Goal: Transaction & Acquisition: Purchase product/service

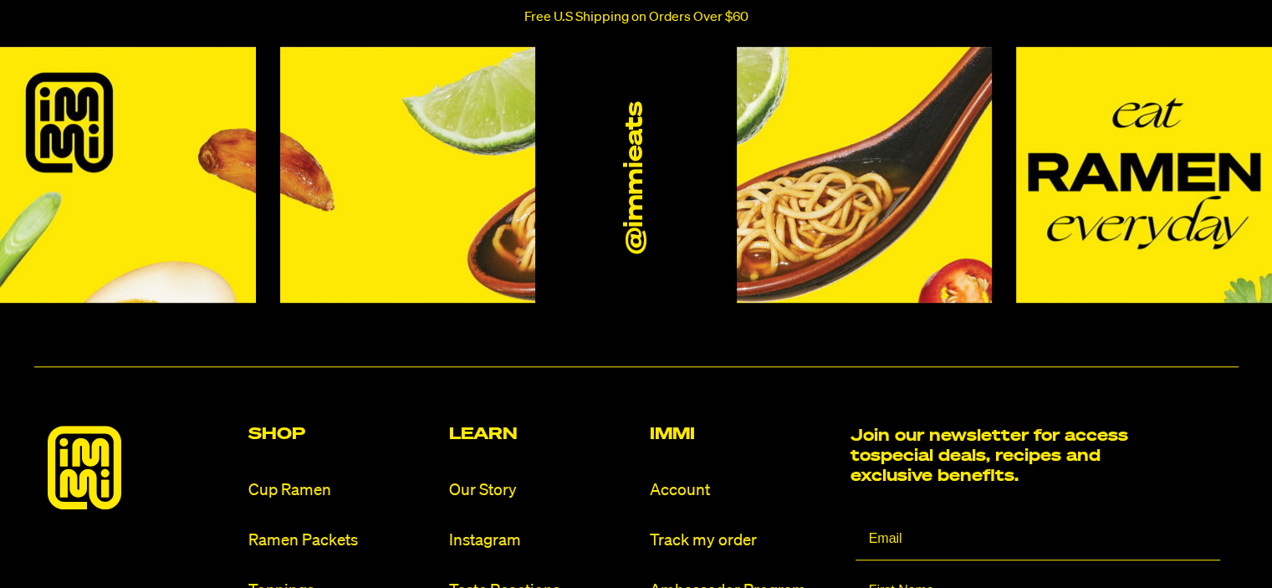
scroll to position [7460, 0]
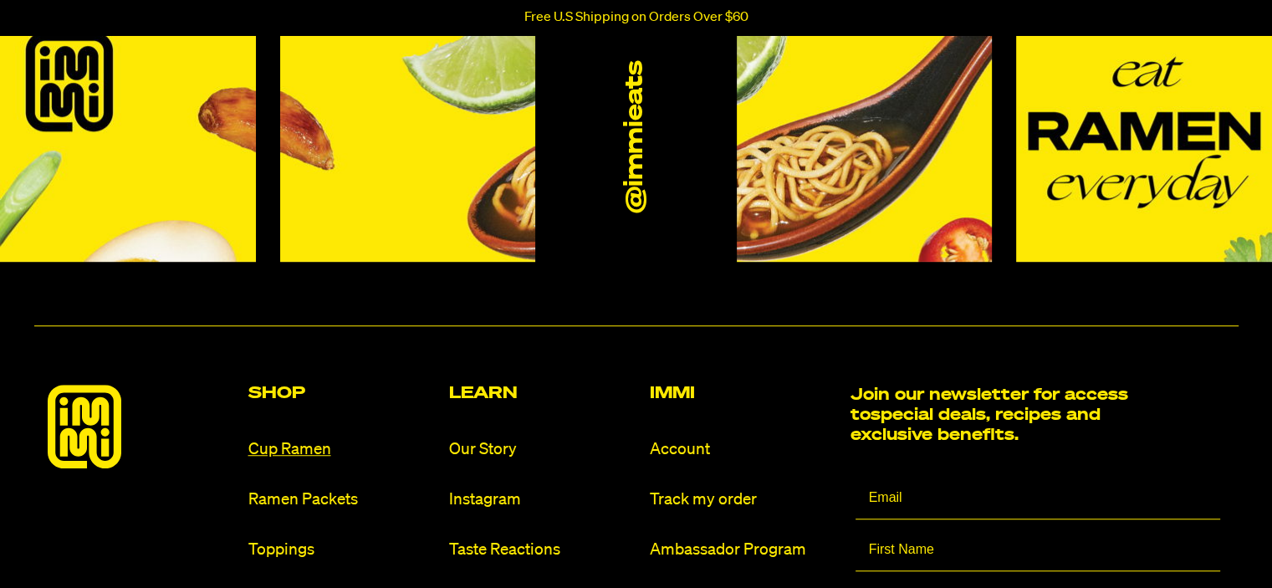
click at [283, 443] on link "Cup Ramen" at bounding box center [341, 449] width 187 height 23
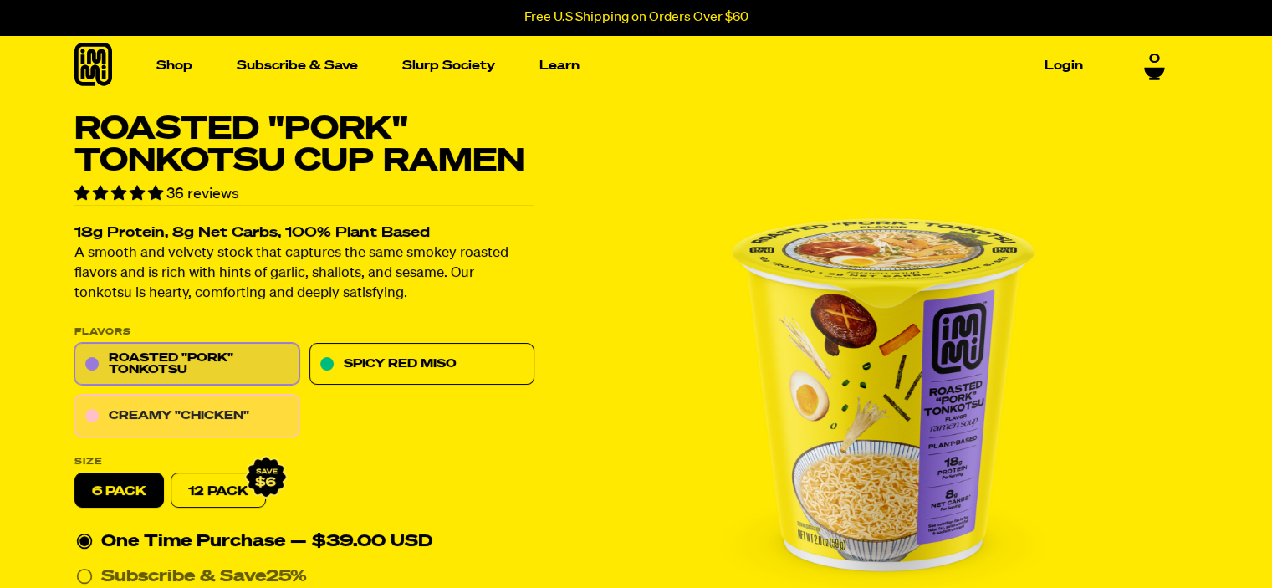
click at [225, 420] on link "Creamy "Chicken"" at bounding box center [186, 416] width 225 height 42
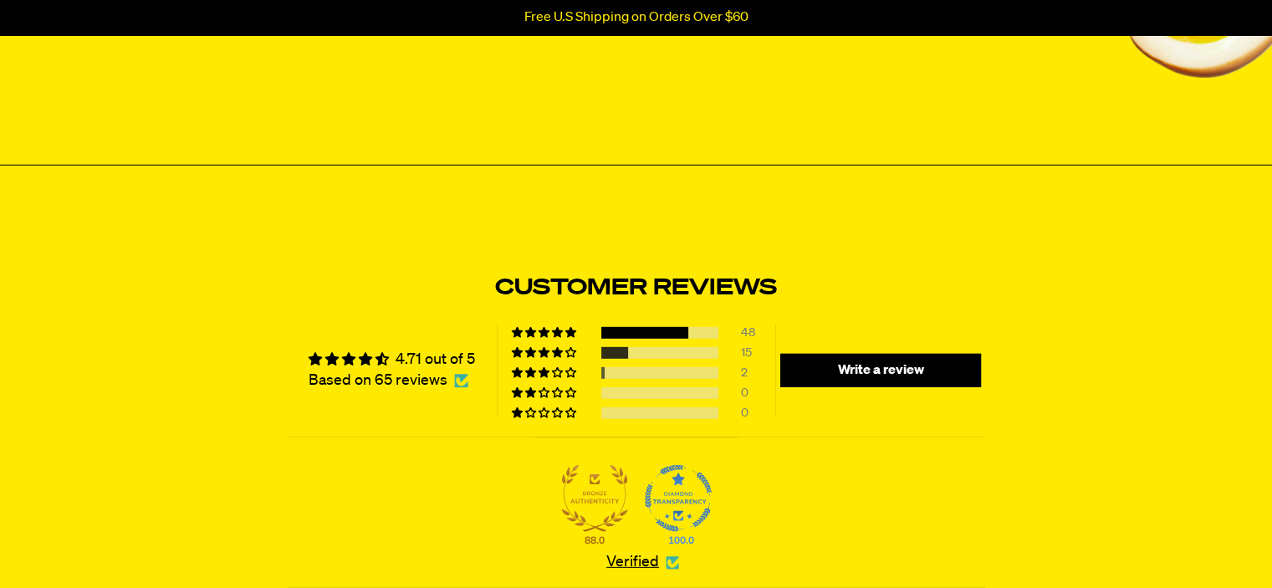
scroll to position [1395, 0]
